Goal: Task Accomplishment & Management: Manage account settings

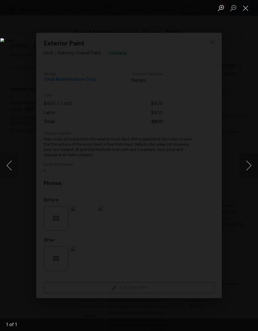
click at [148, 184] on img "Lightbox" at bounding box center [99, 165] width 199 height 255
click at [249, 12] on button "Close lightbox" at bounding box center [245, 7] width 12 height 11
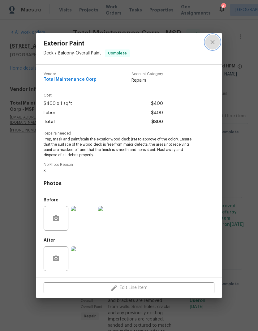
click at [212, 41] on icon "close" at bounding box center [212, 42] width 4 height 4
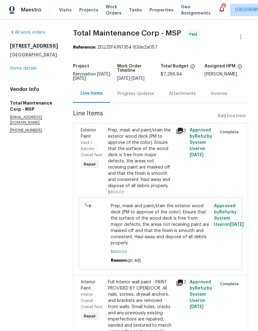
click at [89, 12] on span "Projects" at bounding box center [88, 10] width 19 height 6
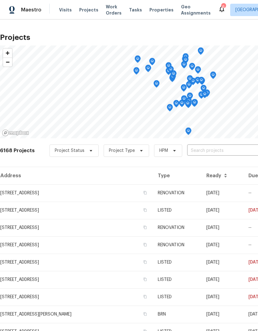
click at [66, 8] on span "Visits" at bounding box center [65, 10] width 13 height 6
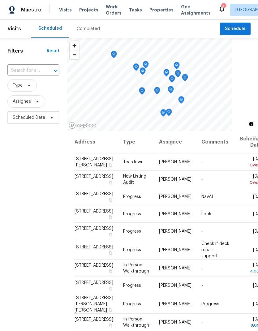
click at [36, 72] on input "text" at bounding box center [24, 71] width 35 height 10
type input "13505"
click at [37, 90] on li "[STREET_ADDRESS]" at bounding box center [33, 85] width 52 height 10
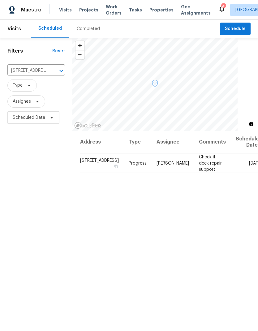
click at [0, 0] on icon at bounding box center [0, 0] width 0 height 0
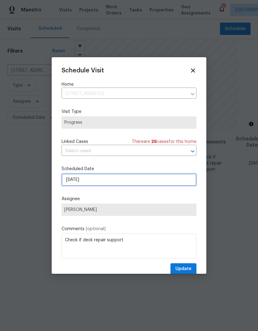
click at [108, 181] on input "[DATE]" at bounding box center [129, 180] width 135 height 12
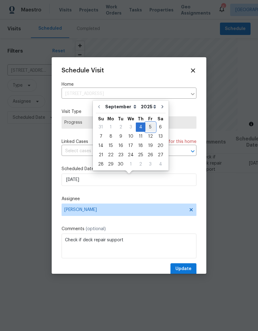
click at [150, 127] on div "5" at bounding box center [150, 127] width 10 height 9
type input "[DATE]"
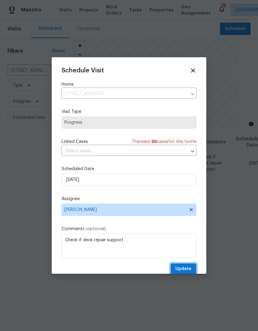
click at [188, 266] on button "Update" at bounding box center [183, 268] width 26 height 11
